Goal: Information Seeking & Learning: Learn about a topic

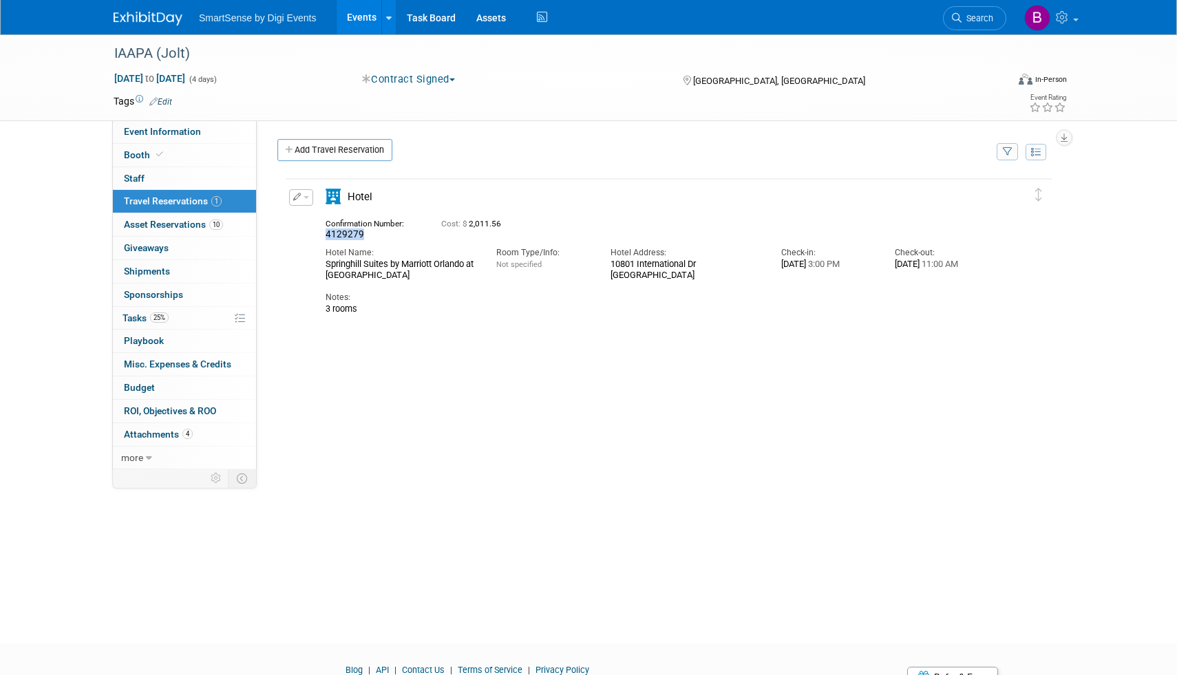
click at [173, 17] on img at bounding box center [148, 19] width 69 height 14
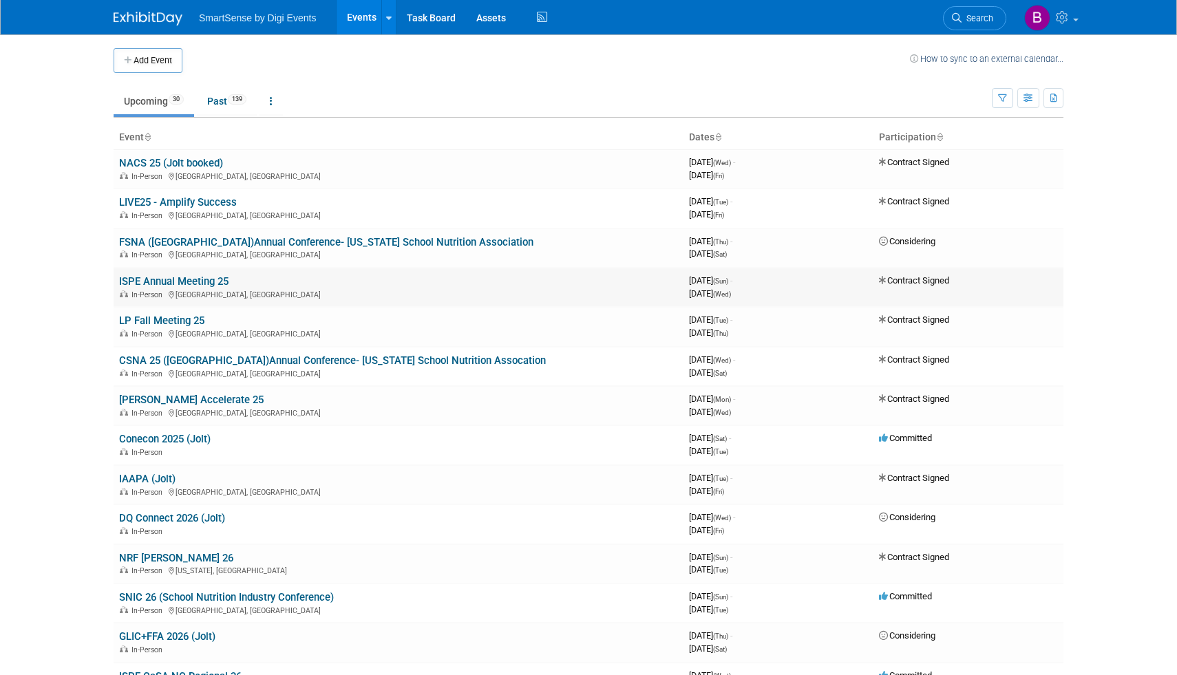
click at [167, 281] on link "ISPE Annual Meeting 25" at bounding box center [173, 281] width 109 height 12
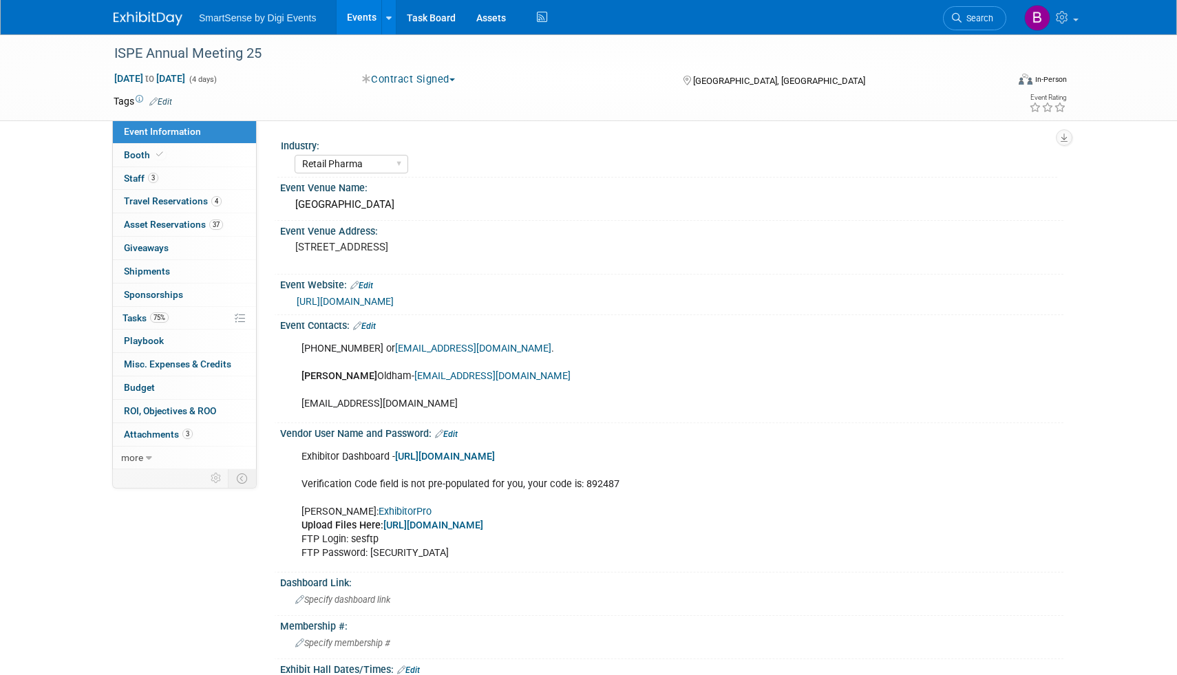
select select "Retail Pharma"
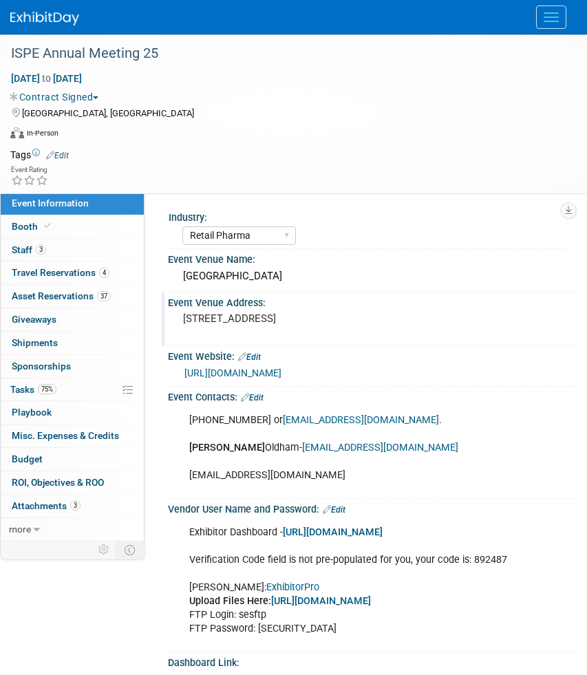
drag, startPoint x: 355, startPoint y: 321, endPoint x: 183, endPoint y: 319, distance: 171.4
click at [183, 319] on pre "501 S College St, Charlotte, NC 28202" at bounding box center [372, 319] width 379 height 12
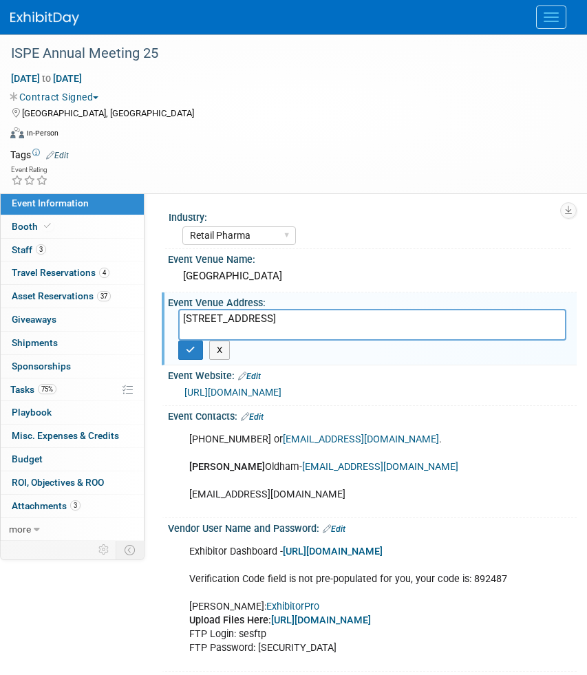
drag, startPoint x: 184, startPoint y: 318, endPoint x: 353, endPoint y: 308, distance: 169.6
click at [353, 308] on div "Event Venue Address: 501 S College St, Charlotte, NC 28202 501 S College St, Ch…" at bounding box center [369, 329] width 415 height 72
drag, startPoint x: 358, startPoint y: 317, endPoint x: 181, endPoint y: 314, distance: 176.9
click at [181, 314] on textarea "501 S College St, Charlotte, NC 28202" at bounding box center [372, 325] width 388 height 32
click at [222, 348] on button "X" at bounding box center [219, 350] width 21 height 19
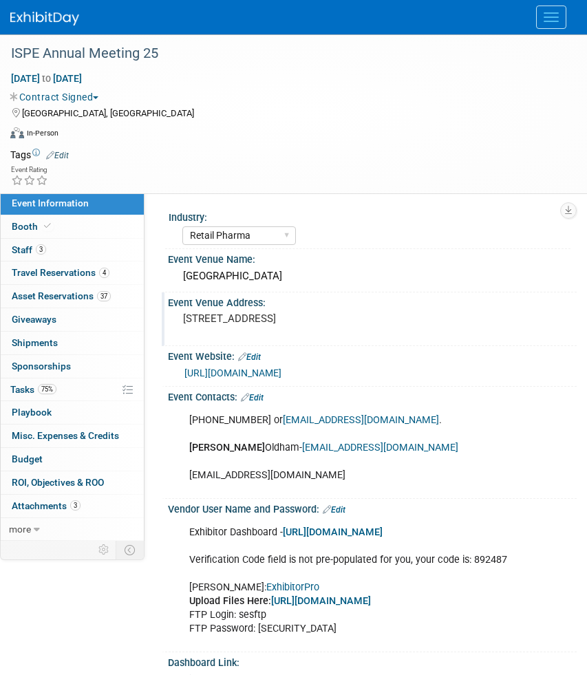
drag, startPoint x: 308, startPoint y: 370, endPoint x: 167, endPoint y: 372, distance: 141.1
click at [166, 372] on div "Event Website: Edit https://ispe.org/conferences" at bounding box center [369, 366] width 415 height 41
copy link "https://ispe.org/conferences"
click at [66, 229] on link "Booth" at bounding box center [72, 226] width 143 height 23
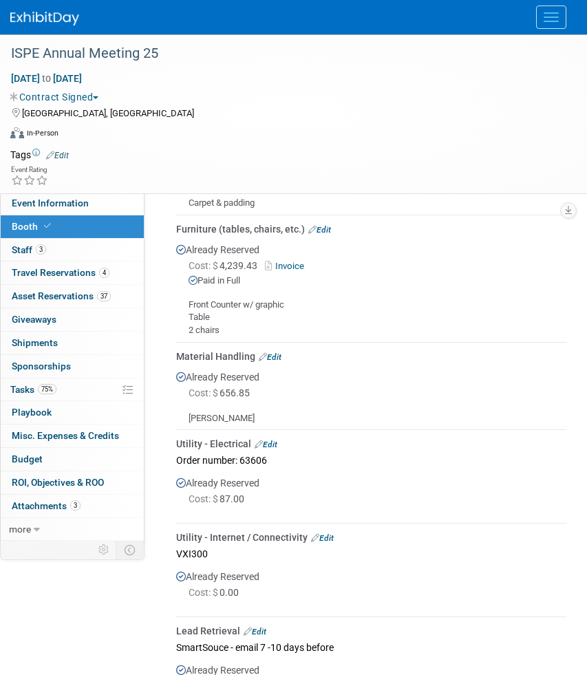
scroll to position [149, 0]
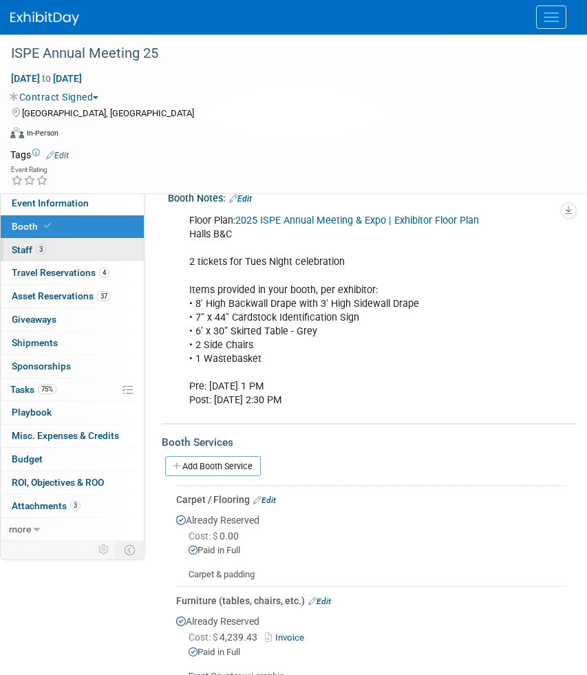
click at [78, 250] on link "3 Staff 3" at bounding box center [72, 250] width 143 height 23
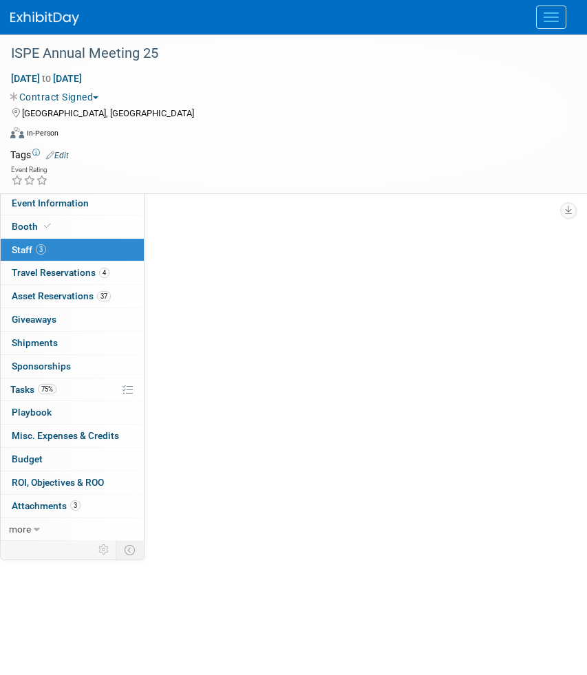
scroll to position [0, 0]
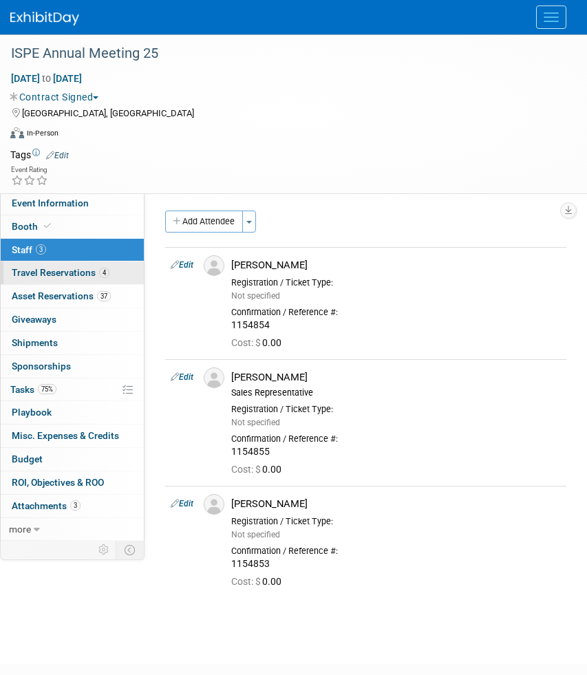
click at [70, 279] on link "4 Travel Reservations 4" at bounding box center [72, 273] width 143 height 23
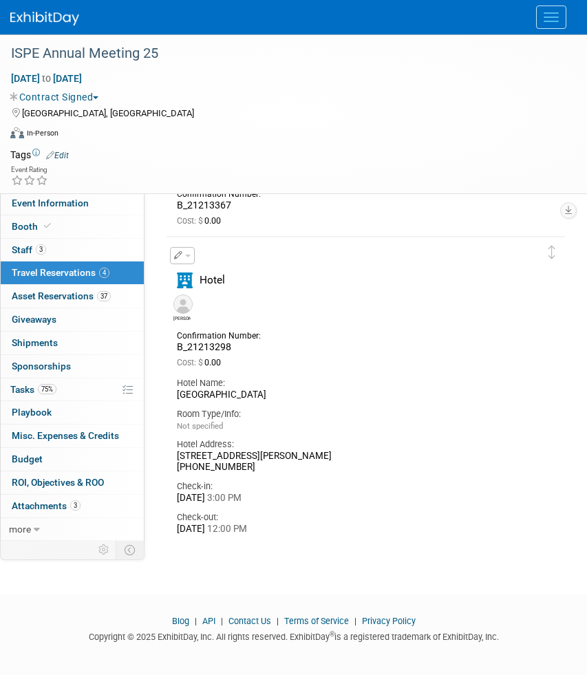
scroll to position [1066, 0]
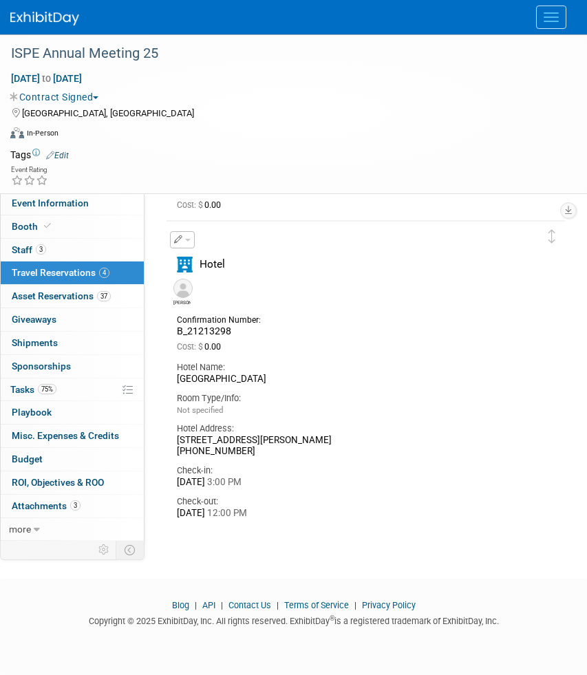
drag, startPoint x: 177, startPoint y: 438, endPoint x: 347, endPoint y: 445, distance: 170.2
click at [349, 447] on div "222 South Caldwell Street, Charlotte, NC (704) 227-0500" at bounding box center [355, 446] width 357 height 23
copy div "222 South Caldwell Street, Charlotte, NC (704) 227-0500"
drag, startPoint x: 177, startPoint y: 377, endPoint x: 314, endPoint y: 377, distance: 137.0
click at [314, 377] on div "Hyatt Place Charlotte Downtown" at bounding box center [355, 380] width 357 height 12
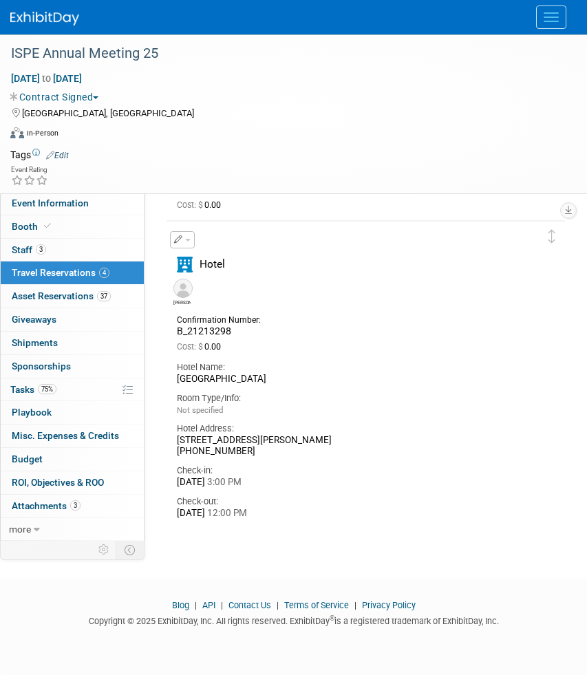
copy div "Hyatt Place Charlotte Downtown"
drag, startPoint x: 175, startPoint y: 327, endPoint x: 234, endPoint y: 328, distance: 59.2
click at [234, 328] on div "Confirmation Number: B_21213298" at bounding box center [225, 324] width 116 height 27
copy span "B_21213298"
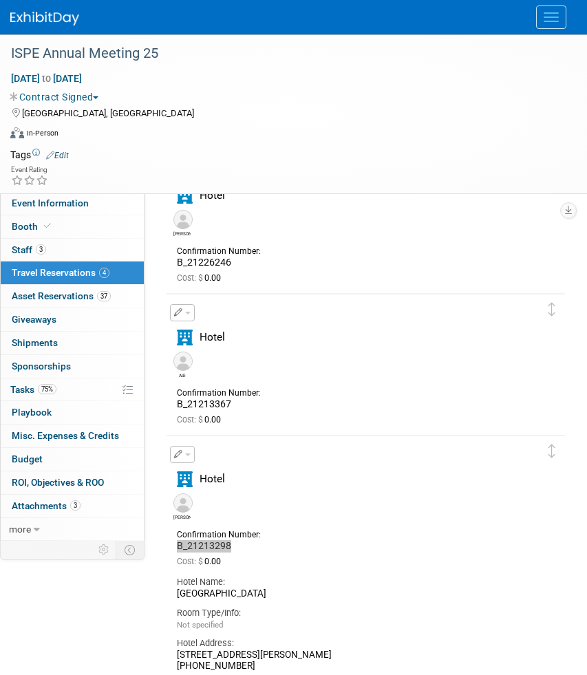
scroll to position [849, 0]
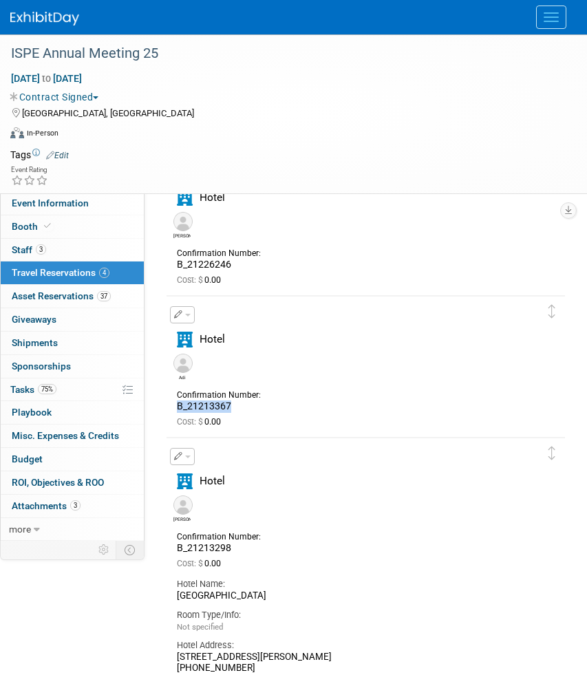
drag, startPoint x: 240, startPoint y: 403, endPoint x: 175, endPoint y: 403, distance: 65.4
click at [175, 403] on div "Confirmation Number: B_21213367" at bounding box center [225, 399] width 116 height 27
copy span "B_21213367"
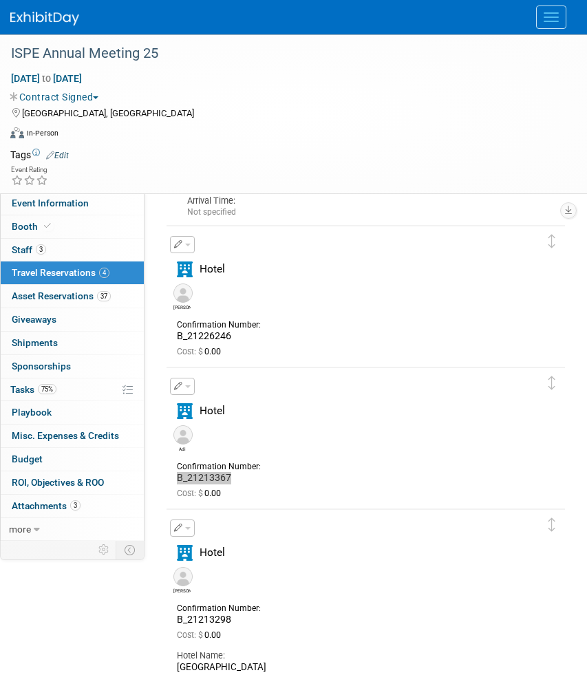
scroll to position [749, 0]
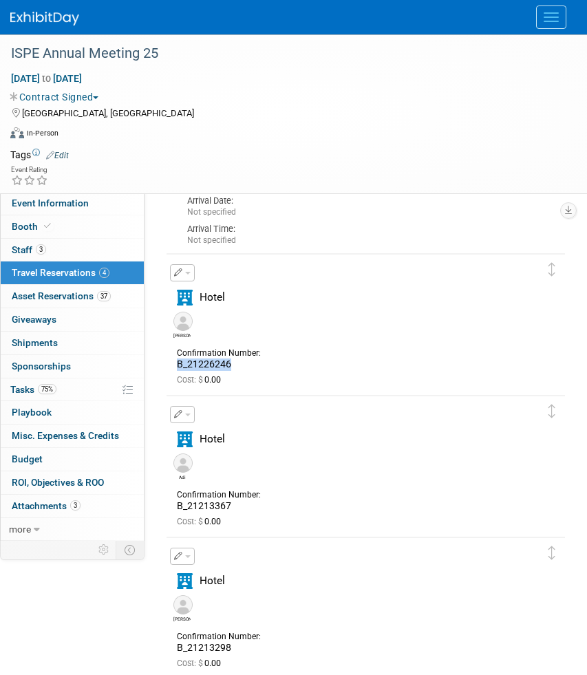
drag, startPoint x: 237, startPoint y: 361, endPoint x: 174, endPoint y: 359, distance: 63.4
click at [174, 359] on div "Confirmation Number: B_21226246" at bounding box center [225, 357] width 116 height 27
copy span "B_21226246"
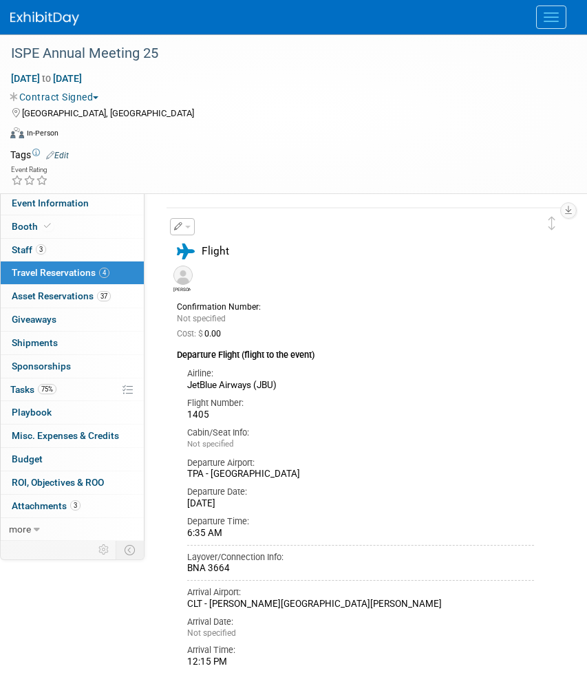
scroll to position [0, 0]
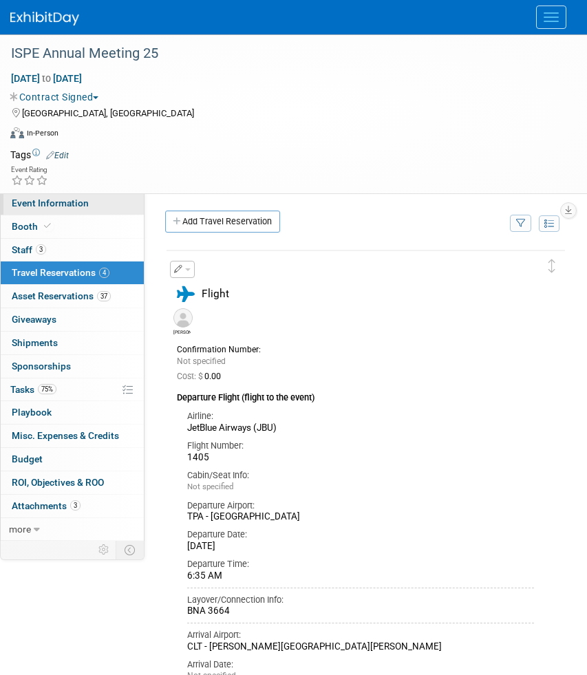
click at [78, 200] on span "Event Information" at bounding box center [50, 203] width 77 height 11
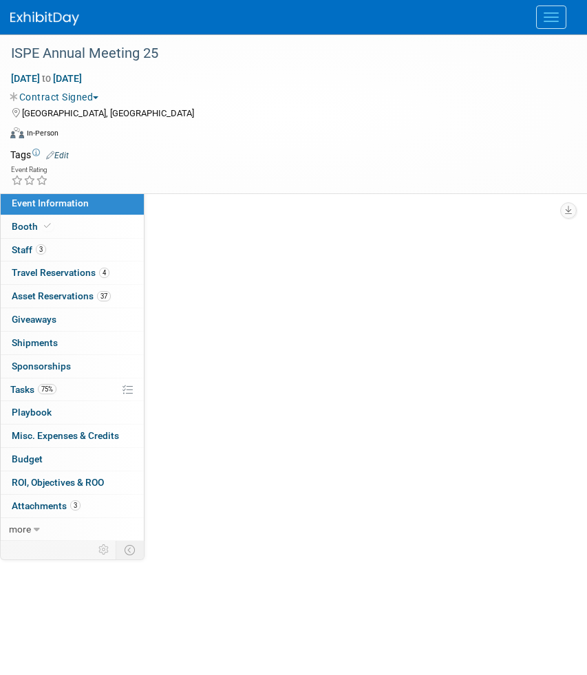
select select "Retail Pharma"
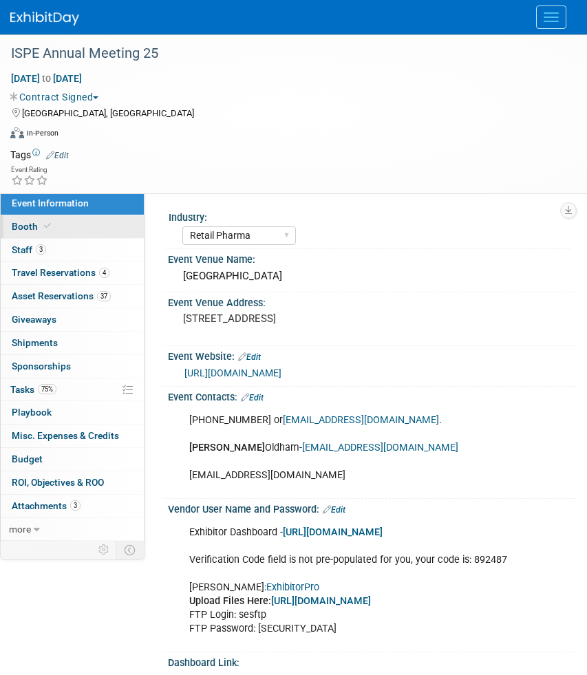
click at [64, 226] on link "Booth" at bounding box center [72, 226] width 143 height 23
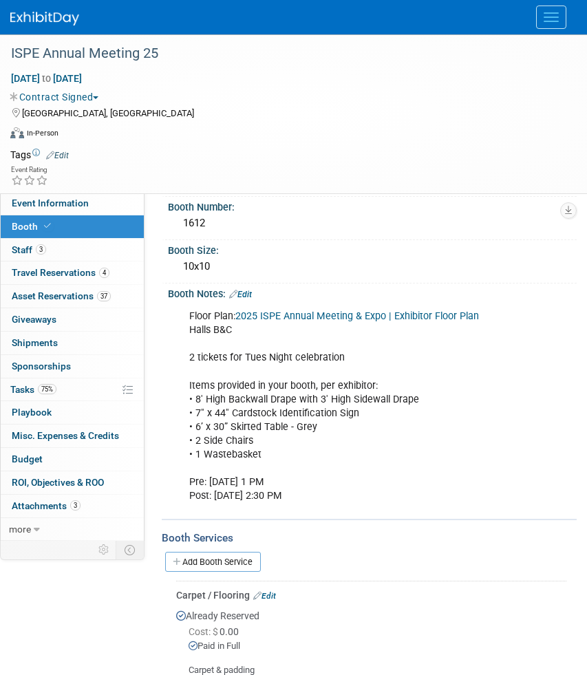
scroll to position [40, 0]
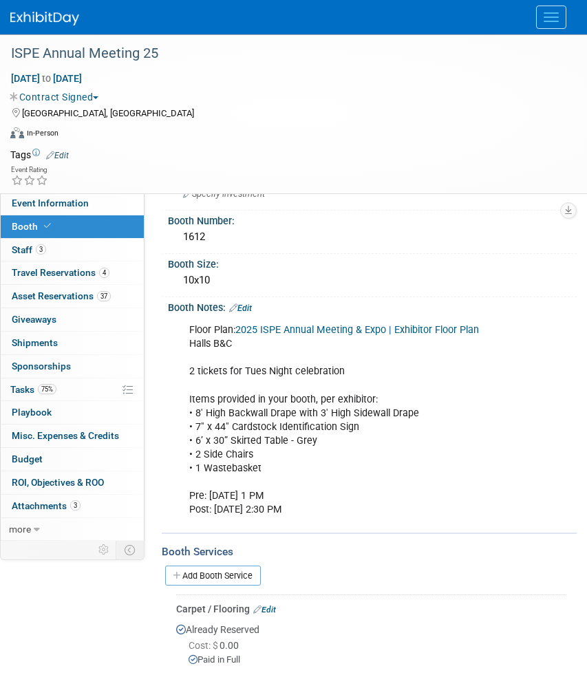
click at [249, 309] on link "Edit" at bounding box center [240, 309] width 23 height 10
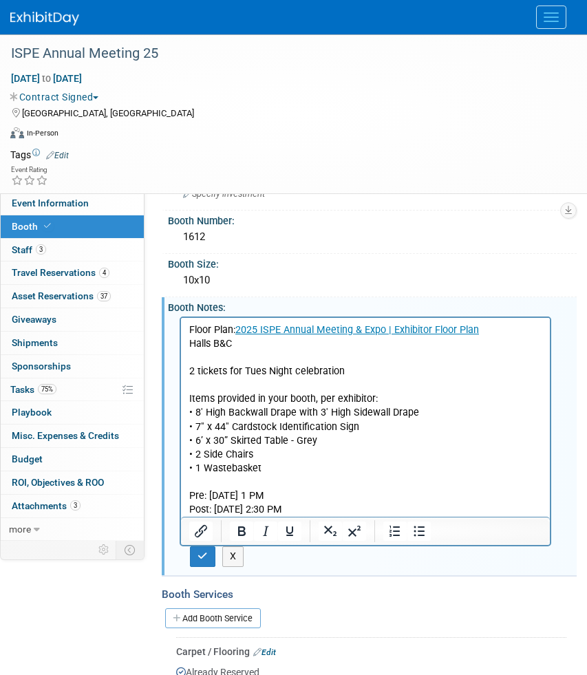
scroll to position [0, 0]
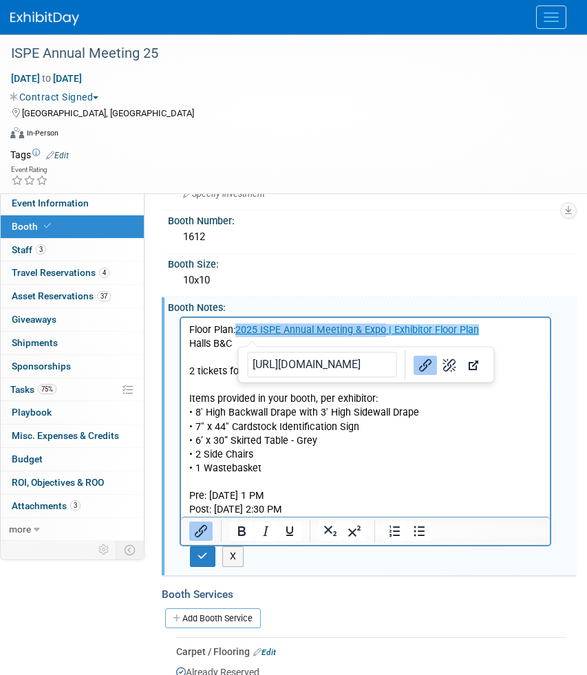
drag, startPoint x: 238, startPoint y: 332, endPoint x: 385, endPoint y: 327, distance: 147.4
click at [385, 327] on link "2025 ISPE Annual Meeting & Expo | Exhibitor Floor Plan" at bounding box center [357, 330] width 244 height 12
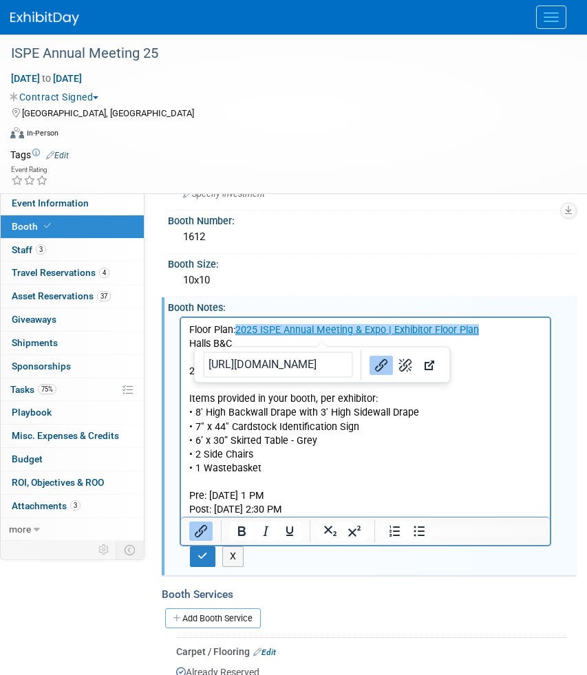
click at [509, 362] on p "Floor Plan: 2025 ISPE Annual Meeting & Expo | Exhibitor Floor Plan Halls B&C 2 …" at bounding box center [365, 420] width 353 height 193
drag, startPoint x: 483, startPoint y: 332, endPoint x: 396, endPoint y: 328, distance: 87.5
click at [396, 328] on p "Floor Plan: 2025 ISPE Annual Meeting & Expo | Exhibitor Floor Plan﻿ Halls B&C 2…" at bounding box center [365, 420] width 353 height 193
copy link "Exhibitor Floor Plan﻿"
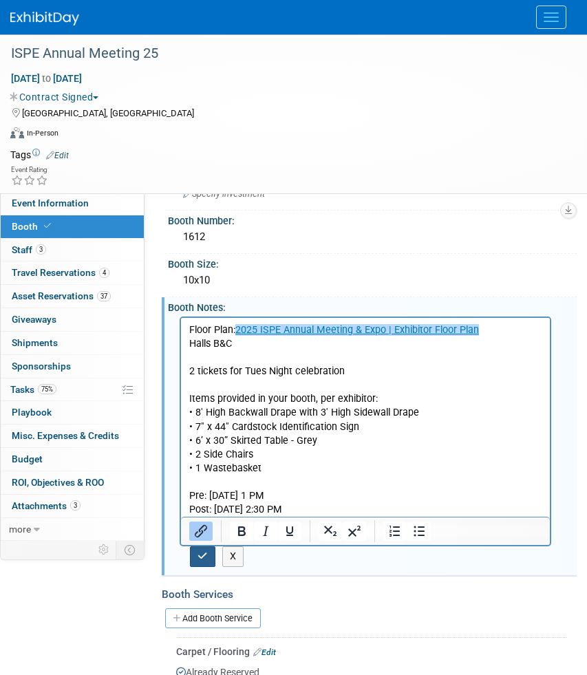
click at [199, 558] on icon "button" at bounding box center [203, 556] width 10 height 10
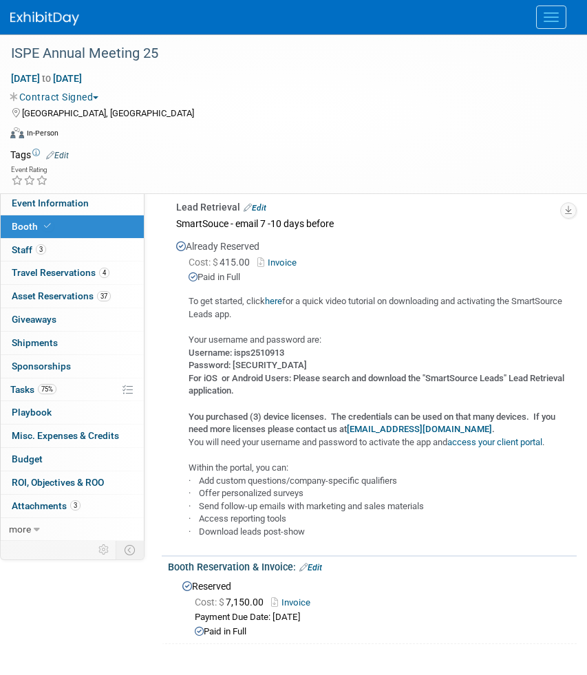
scroll to position [950, 0]
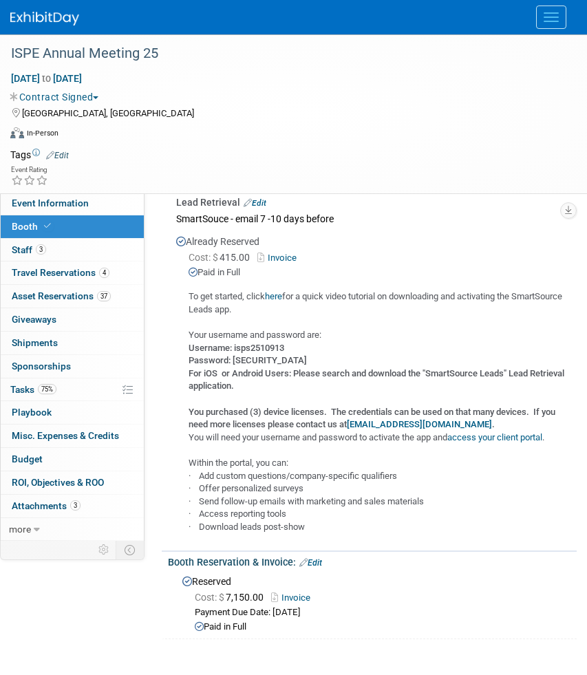
drag, startPoint x: 189, startPoint y: 295, endPoint x: 360, endPoint y: 525, distance: 286.4
click at [360, 525] on div "To get started, click here for a quick video tutorial on downloading and activa…" at bounding box center [371, 406] width 390 height 254
copy div "To get started, click here for a quick video tutorial on downloading and activa…"
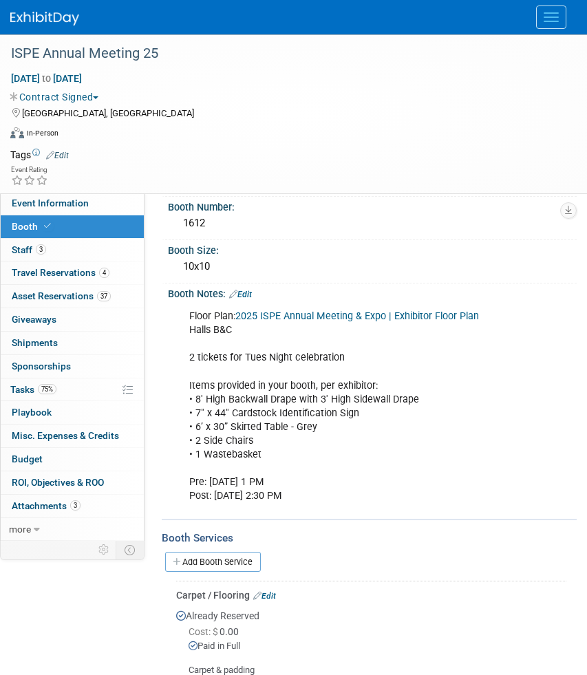
scroll to position [0, 0]
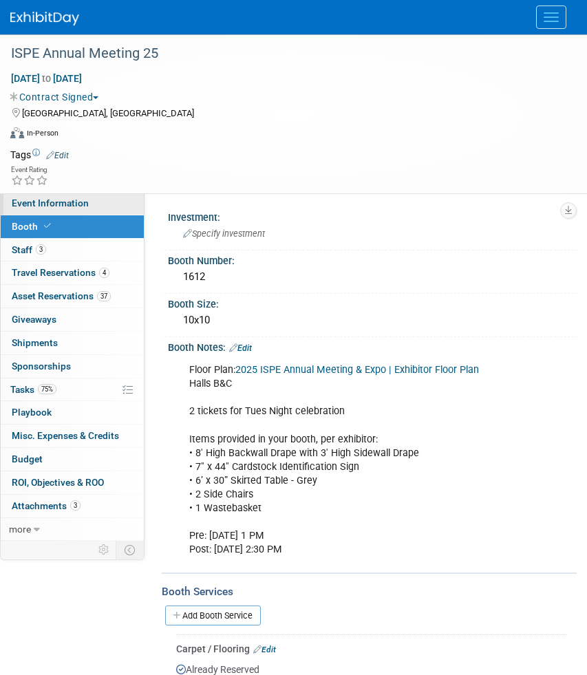
click at [88, 207] on link "Event Information" at bounding box center [72, 203] width 143 height 23
select select "Retail Pharma"
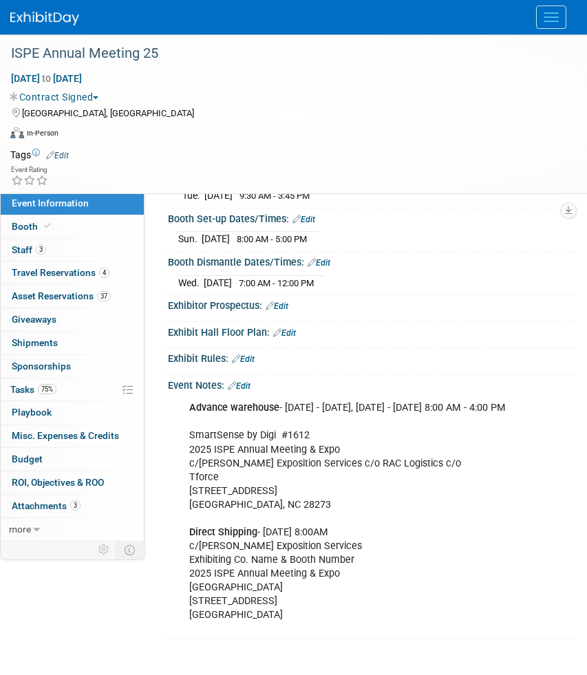
scroll to position [755, 0]
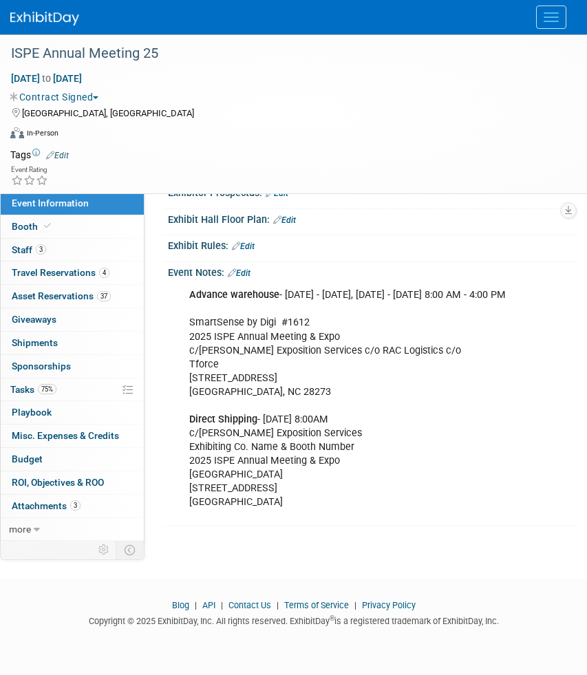
click at [286, 441] on div "Advance warehouse - Friday, September 26, 2025 - Monday, October 20, 2025, Mond…" at bounding box center [366, 399] width 372 height 235
